Goal: Transaction & Acquisition: Purchase product/service

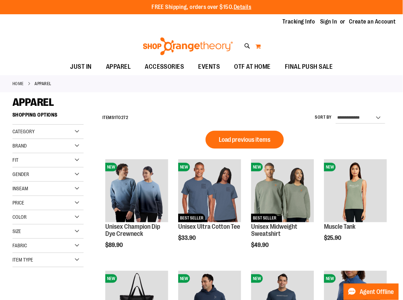
type input "**********"
click at [256, 47] on button "My Cart" at bounding box center [258, 46] width 6 height 11
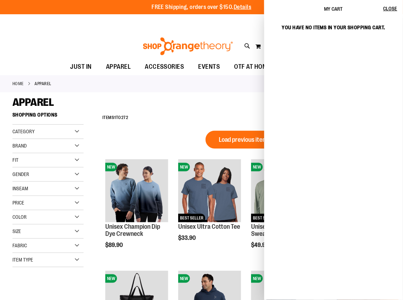
click at [219, 35] on div "Toggle Nav Search Popular Suggestions Advanced Search" at bounding box center [201, 44] width 403 height 29
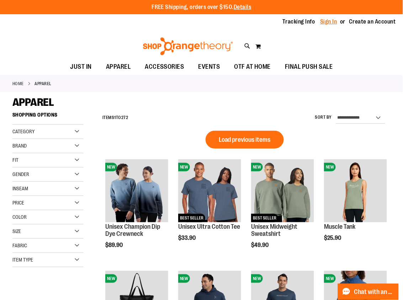
click at [328, 22] on link "Sign In" at bounding box center [329, 22] width 17 height 8
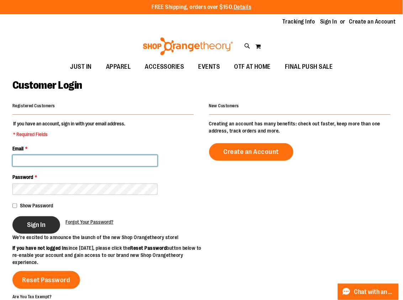
type input "**********"
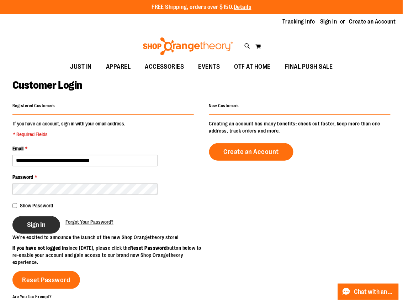
type input "**********"
click at [31, 229] on button "Sign In" at bounding box center [36, 224] width 48 height 17
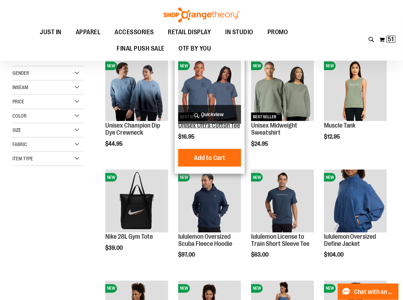
scroll to position [97, 0]
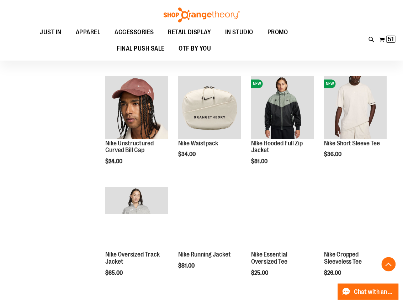
scroll to position [418, 0]
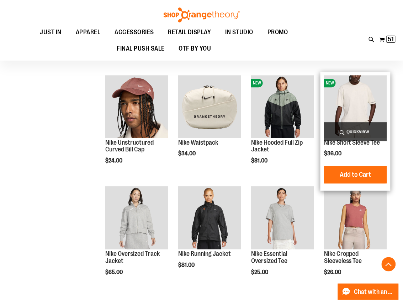
type input "**********"
click at [352, 110] on img "product" at bounding box center [355, 106] width 63 height 63
click at [349, 114] on img "product" at bounding box center [355, 106] width 63 height 63
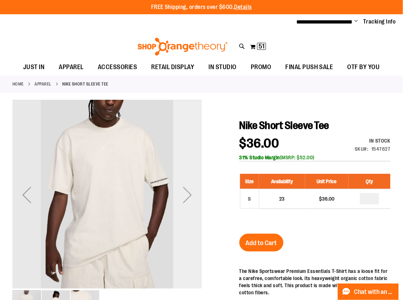
click at [190, 193] on div "Next" at bounding box center [187, 195] width 28 height 28
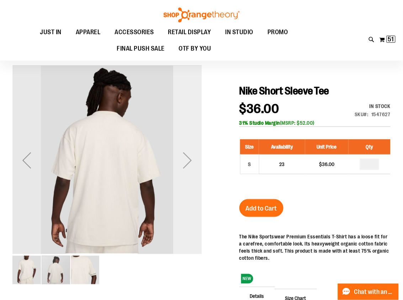
scroll to position [33, 0]
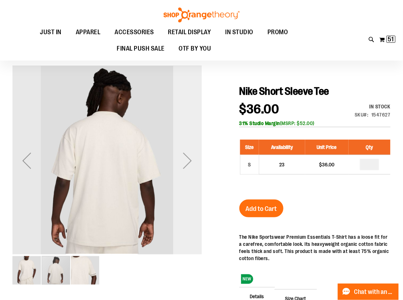
click at [186, 154] on div "Next" at bounding box center [187, 160] width 28 height 28
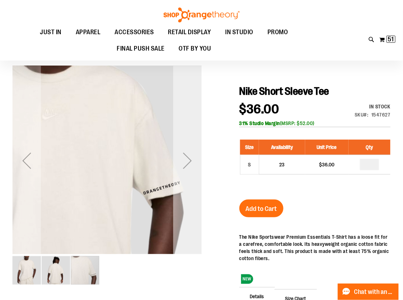
click at [187, 158] on div "Next" at bounding box center [187, 160] width 28 height 28
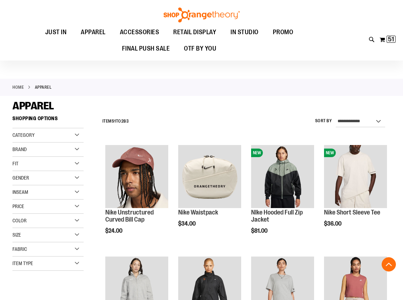
scroll to position [308, 0]
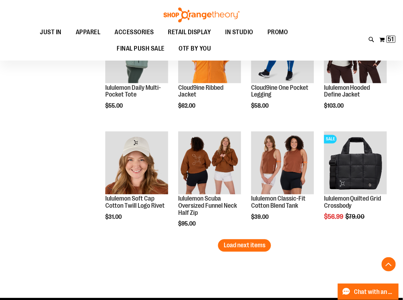
scroll to position [830, 0]
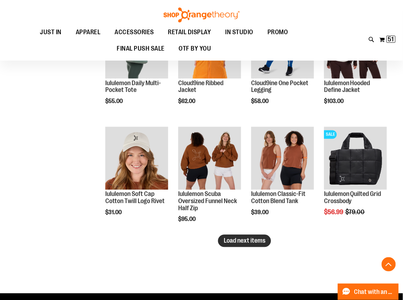
type input "**********"
click at [233, 242] on span "Load next items" at bounding box center [245, 240] width 42 height 7
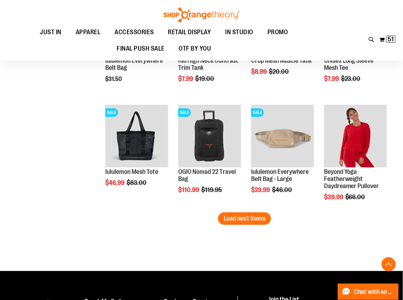
scroll to position [1187, 0]
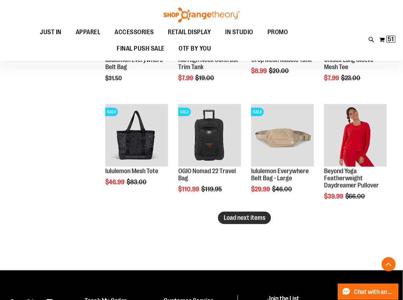
click at [252, 219] on span "Load next items" at bounding box center [245, 217] width 42 height 7
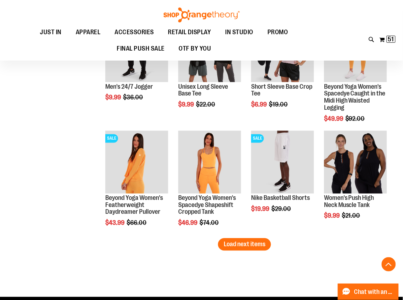
scroll to position [1499, 0]
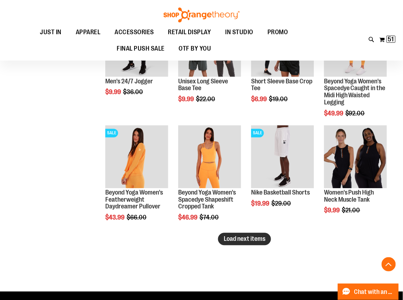
click at [266, 240] on button "Load next items" at bounding box center [244, 239] width 53 height 12
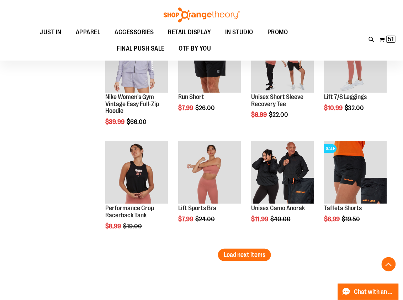
scroll to position [1818, 0]
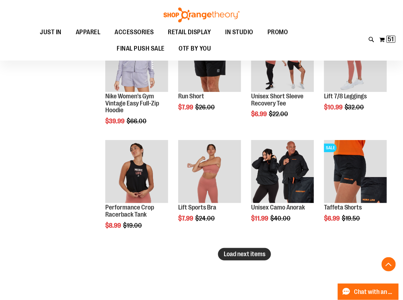
click at [243, 249] on button "Load next items" at bounding box center [244, 254] width 53 height 12
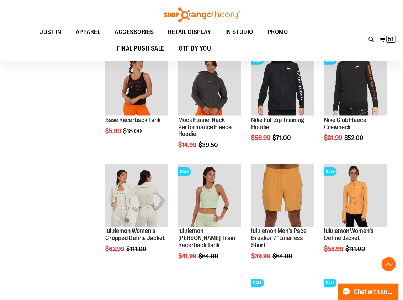
scroll to position [2018, 0]
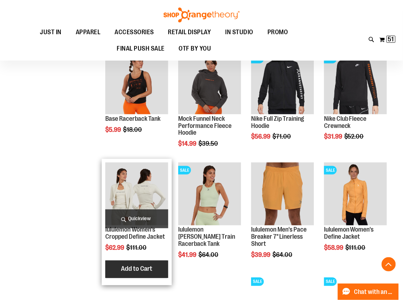
click at [125, 264] on button "Add to Cart" at bounding box center [137, 269] width 78 height 18
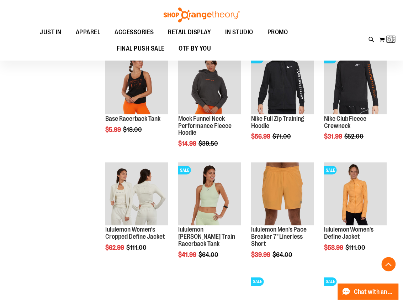
scroll to position [2023, 0]
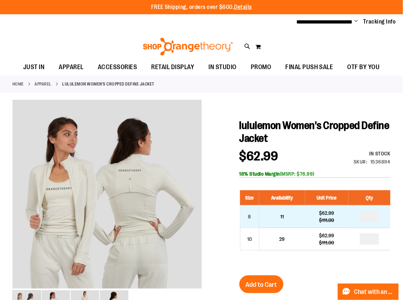
type input "**********"
click at [376, 217] on input "number" at bounding box center [369, 216] width 19 height 11
type input "*"
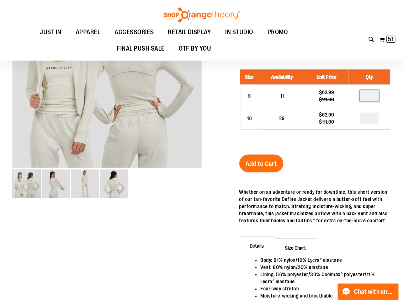
click at [233, 167] on div at bounding box center [201, 182] width 379 height 406
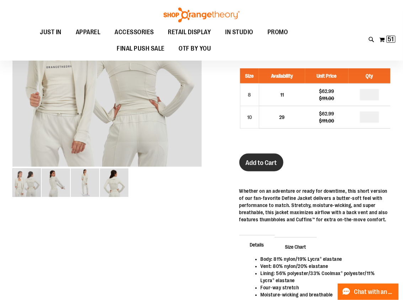
click at [269, 165] on span "Add to Cart" at bounding box center [261, 163] width 31 height 8
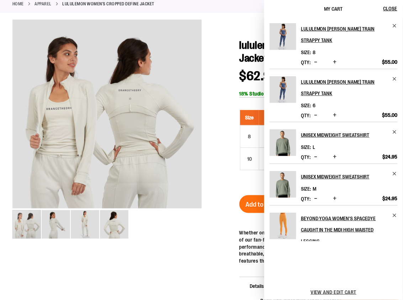
scroll to position [0, 0]
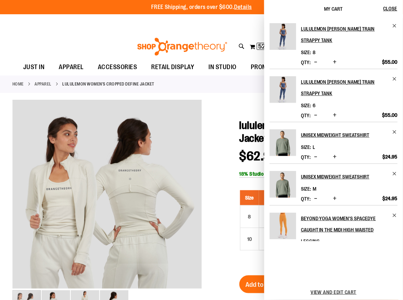
click at [71, 43] on div "Toggle Nav Search Popular Suggestions Advanced Search" at bounding box center [201, 44] width 403 height 29
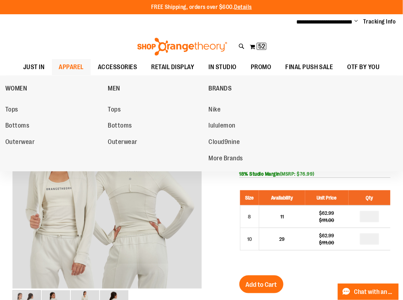
click at [66, 64] on span "APPAREL" at bounding box center [71, 67] width 25 height 16
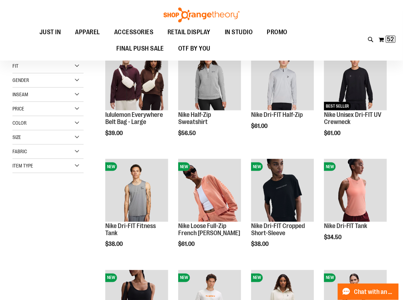
scroll to position [95, 0]
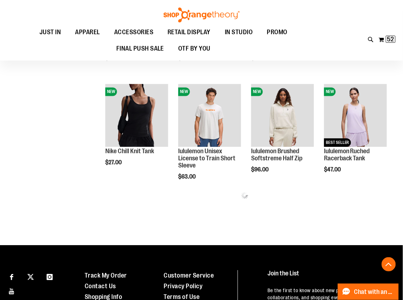
scroll to position [285, 0]
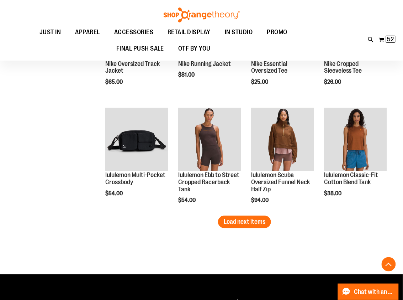
scroll to position [948, 0]
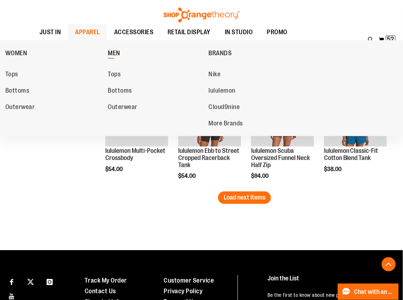
type input "**********"
click at [113, 52] on span "MEN" at bounding box center [114, 53] width 12 height 9
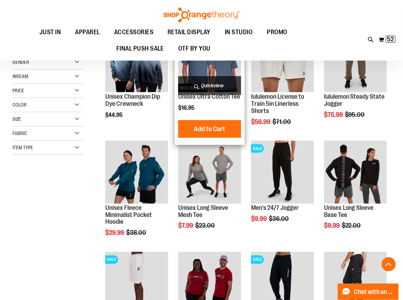
scroll to position [120, 0]
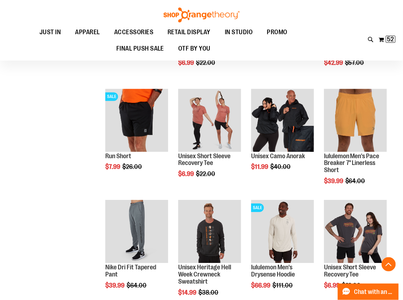
scroll to position [428, 0]
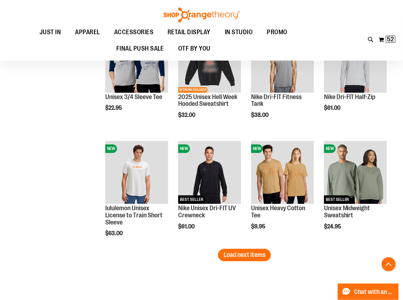
scroll to position [893, 0]
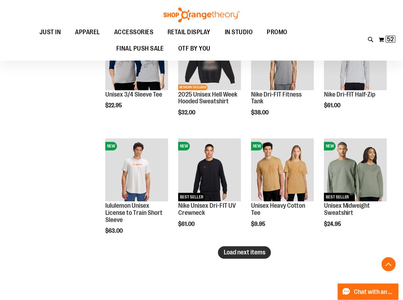
type input "**********"
click at [255, 249] on span "Load next items" at bounding box center [245, 252] width 42 height 7
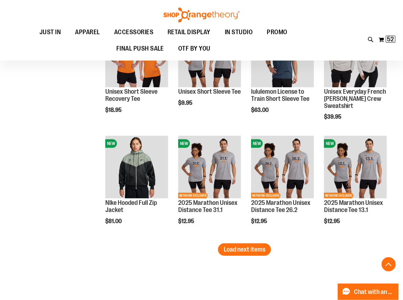
scroll to position [1235, 0]
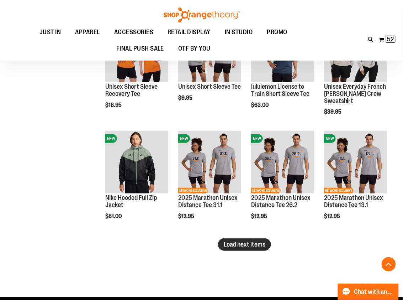
click at [270, 244] on button "Load next items" at bounding box center [244, 244] width 53 height 12
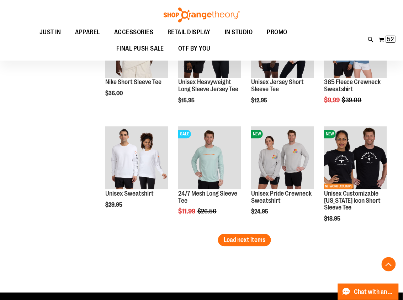
scroll to position [1573, 0]
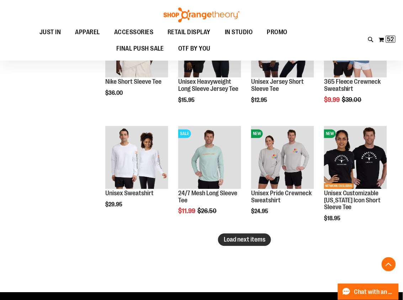
click at [246, 240] on span "Load next items" at bounding box center [245, 239] width 42 height 7
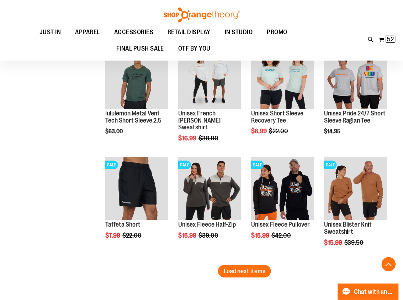
scroll to position [1873, 0]
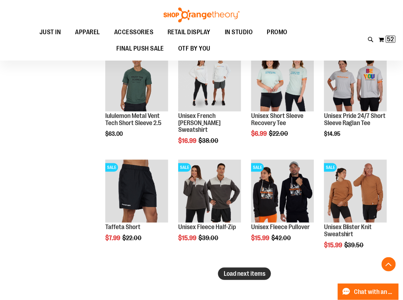
click at [237, 269] on button "Load next items" at bounding box center [244, 273] width 53 height 12
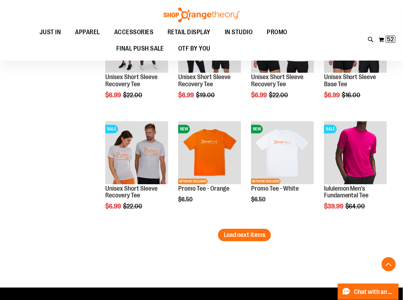
scroll to position [2252, 0]
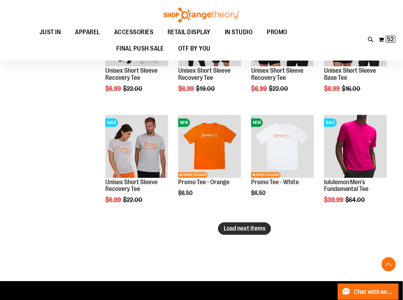
click at [257, 232] on button "Load next items" at bounding box center [244, 228] width 53 height 12
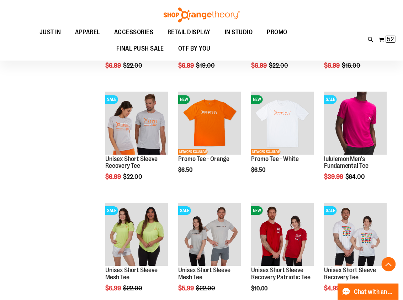
scroll to position [2275, 0]
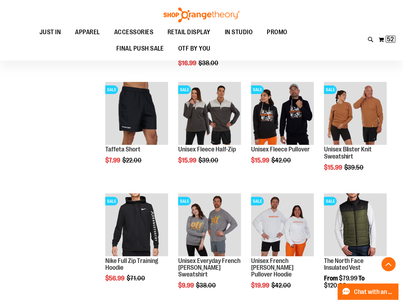
scroll to position [1940, 0]
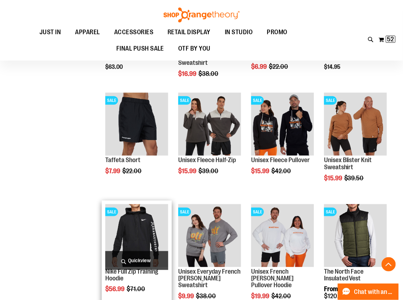
click at [158, 234] on img "product" at bounding box center [136, 235] width 63 height 63
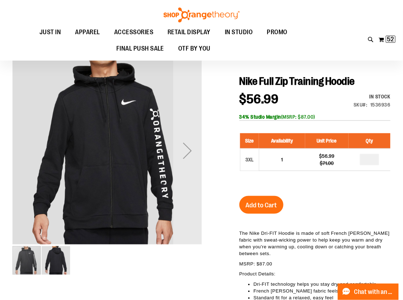
scroll to position [51, 0]
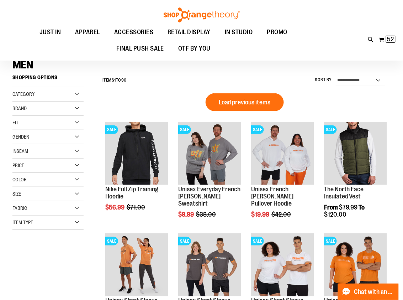
scroll to position [31, 0]
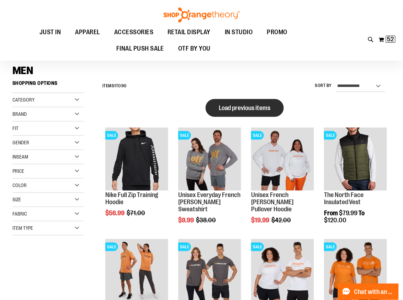
type input "**********"
click at [265, 110] on span "Load previous items" at bounding box center [245, 107] width 52 height 7
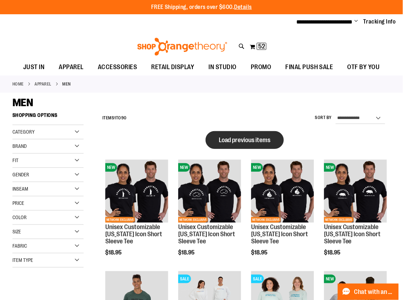
click at [245, 141] on span "Load previous items" at bounding box center [245, 139] width 52 height 7
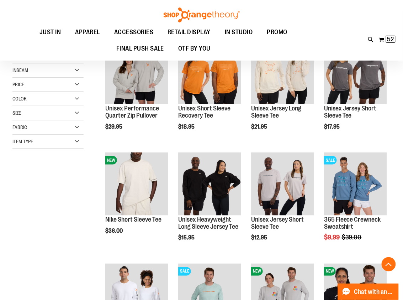
scroll to position [119, 0]
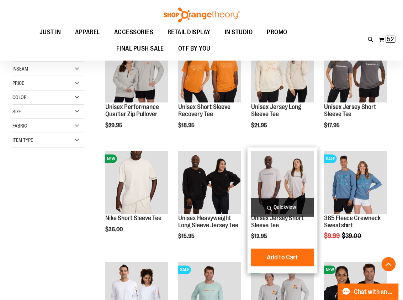
click at [274, 171] on img "product" at bounding box center [282, 182] width 63 height 63
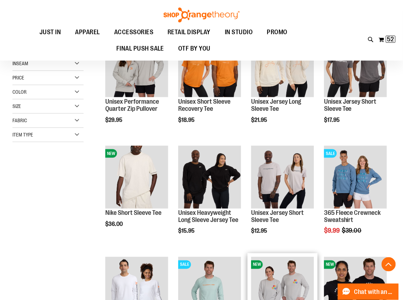
scroll to position [124, 0]
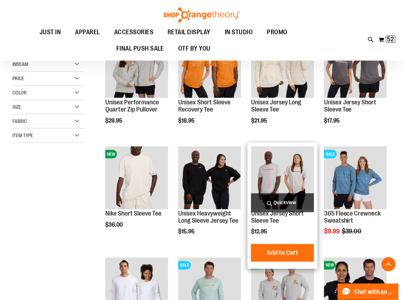
click at [266, 169] on img "product" at bounding box center [282, 177] width 63 height 63
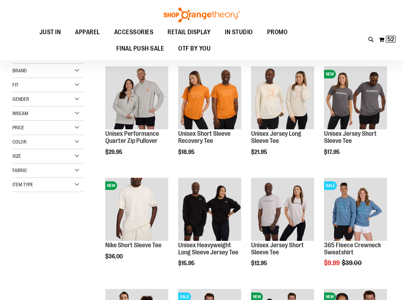
scroll to position [49, 0]
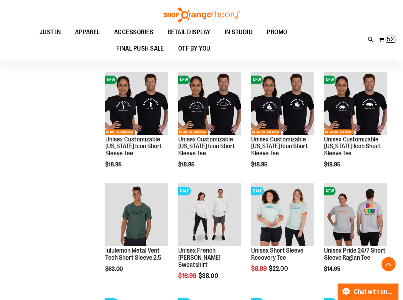
scroll to position [355, 0]
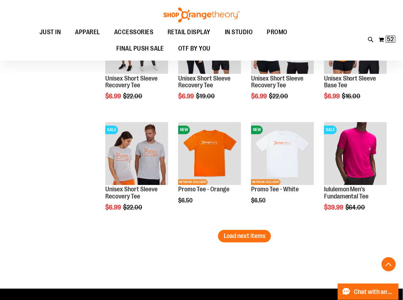
scroll to position [854, 0]
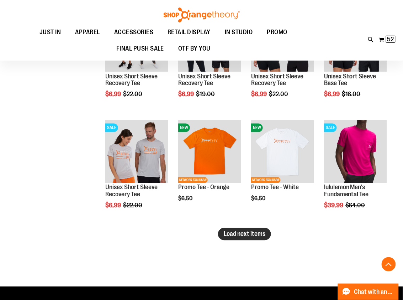
type input "**********"
click at [270, 233] on button "Load next items" at bounding box center [244, 234] width 53 height 12
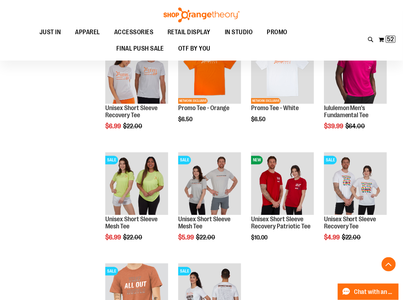
scroll to position [934, 0]
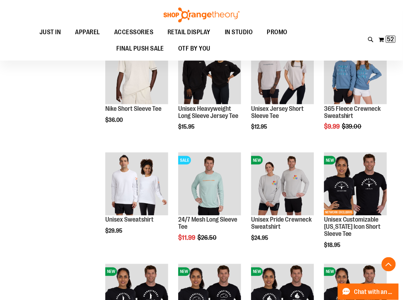
scroll to position [41, 0]
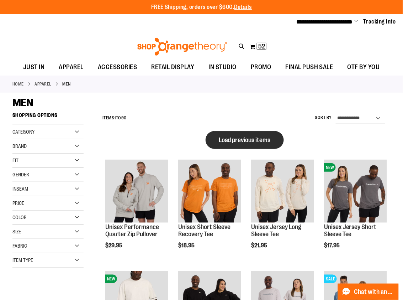
click at [227, 142] on span "Load previous items" at bounding box center [245, 139] width 52 height 7
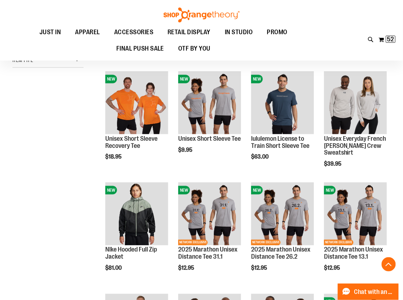
scroll to position [127, 0]
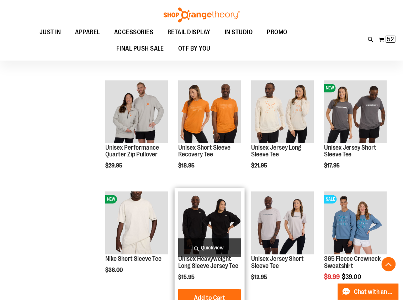
scroll to position [379, 0]
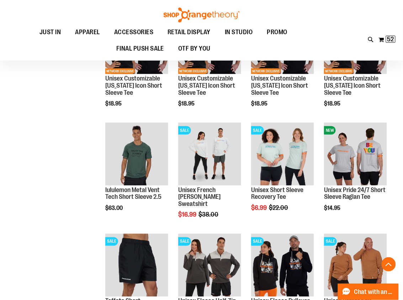
scroll to position [741, 0]
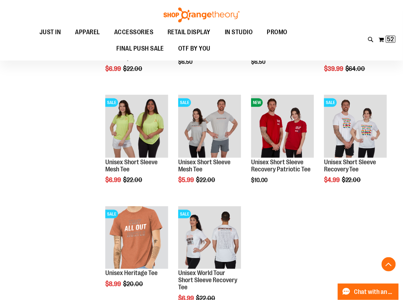
scroll to position [1327, 0]
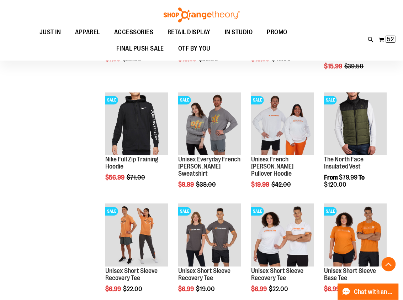
scroll to position [987, 0]
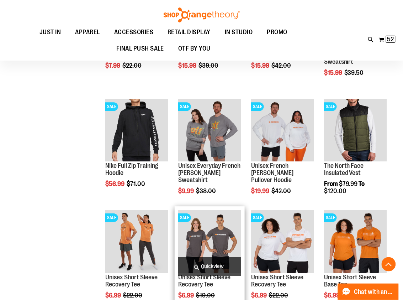
click at [199, 232] on img "product" at bounding box center [209, 241] width 63 height 63
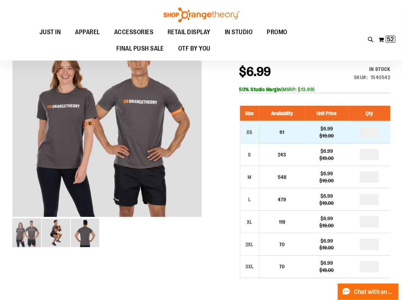
scroll to position [72, 0]
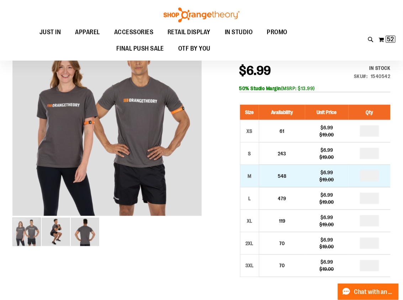
type input "**********"
click at [376, 179] on input "number" at bounding box center [369, 175] width 19 height 11
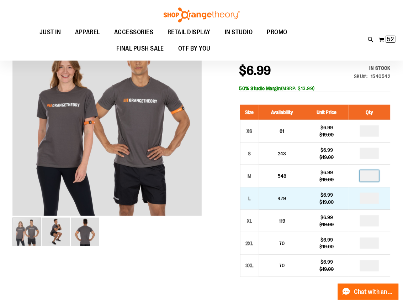
type input "*"
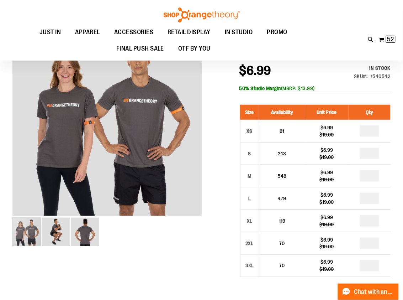
type input "*"
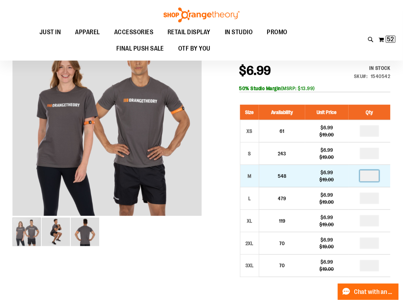
click at [374, 178] on input "*" at bounding box center [369, 175] width 19 height 11
type input "*"
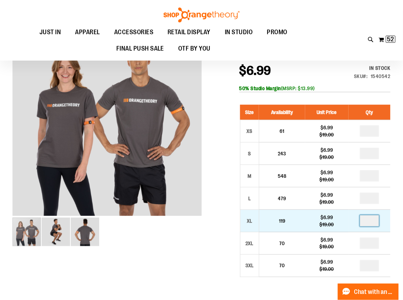
type input "*"
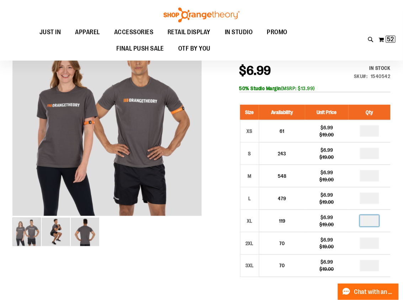
click at [217, 238] on div at bounding box center [201, 254] width 379 height 454
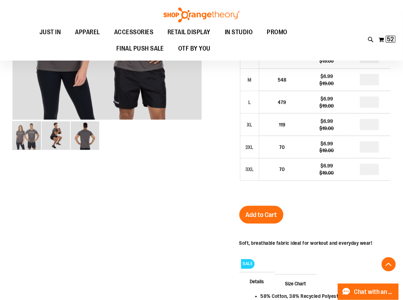
click at [262, 219] on button "Add to Cart" at bounding box center [262, 215] width 44 height 18
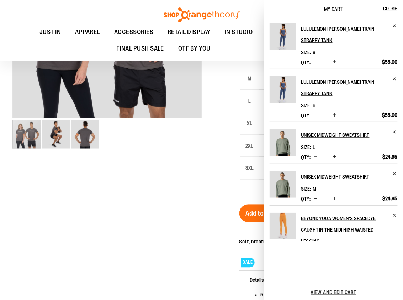
click at [245, 48] on ul "JUST IN JUST IN Balanced Basics New for Women New for Men New Accessories New B…" at bounding box center [163, 40] width 313 height 33
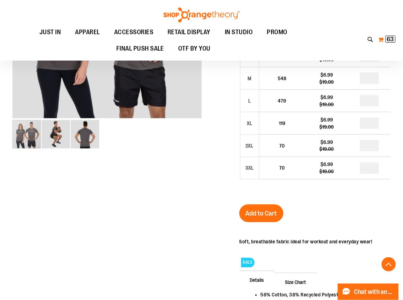
click at [391, 38] on span "63" at bounding box center [390, 39] width 7 height 7
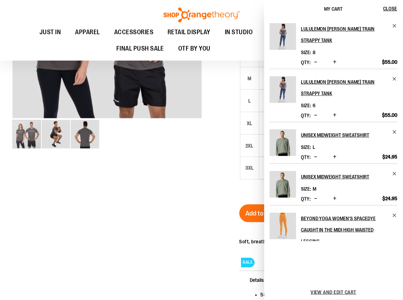
click at [163, 7] on link at bounding box center [202, 14] width 78 height 15
